Goal: Navigation & Orientation: Find specific page/section

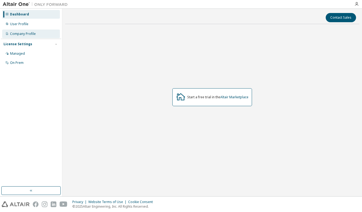
click at [40, 30] on div "Company Profile" at bounding box center [31, 34] width 58 height 9
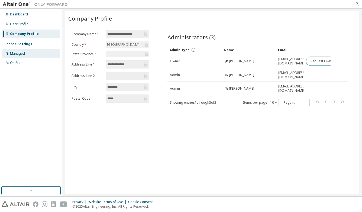
click at [22, 55] on div "Managed" at bounding box center [17, 53] width 15 height 4
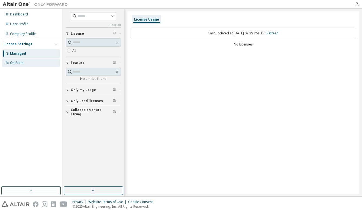
click at [39, 65] on div "On Prem" at bounding box center [31, 62] width 58 height 9
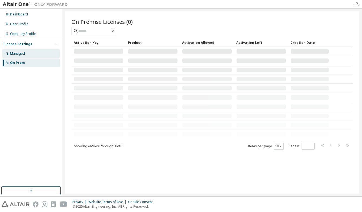
click at [41, 53] on div "Managed" at bounding box center [31, 53] width 58 height 9
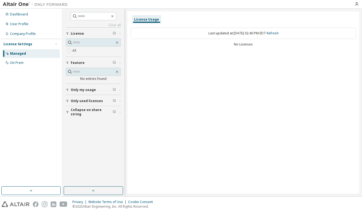
click at [87, 104] on button "Only used licenses" at bounding box center [93, 101] width 55 height 12
click at [23, 2] on img at bounding box center [37, 4] width 68 height 5
click at [49, 5] on img at bounding box center [37, 4] width 68 height 5
click at [19, 17] on div "Dashboard" at bounding box center [31, 14] width 58 height 9
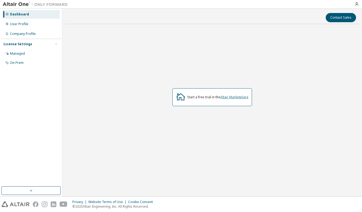
click at [239, 97] on link "Altair Marketplace" at bounding box center [234, 97] width 28 height 5
